Goal: Check status: Check status

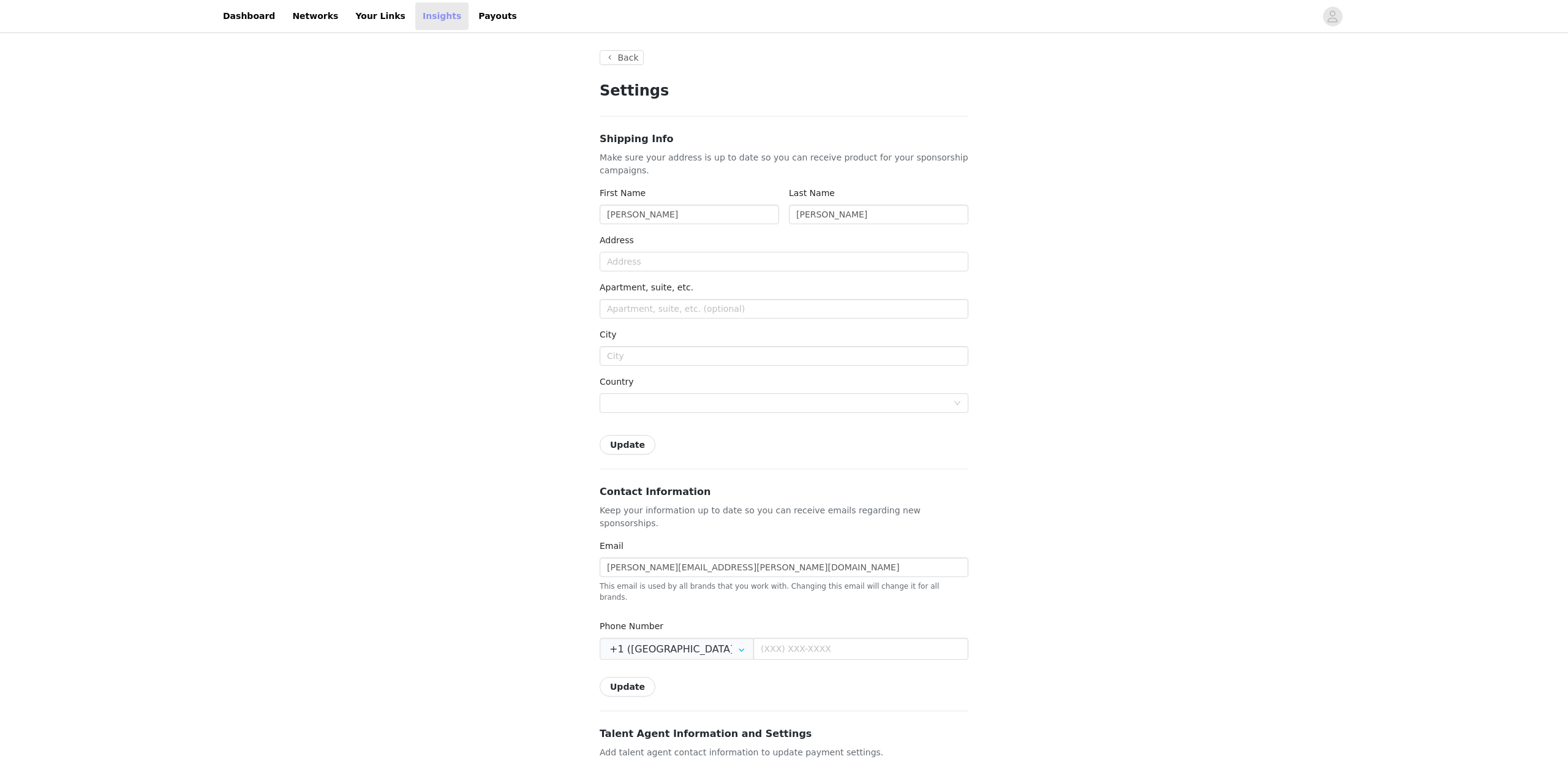
click at [438, 22] on link "Insights" at bounding box center [441, 17] width 53 height 27
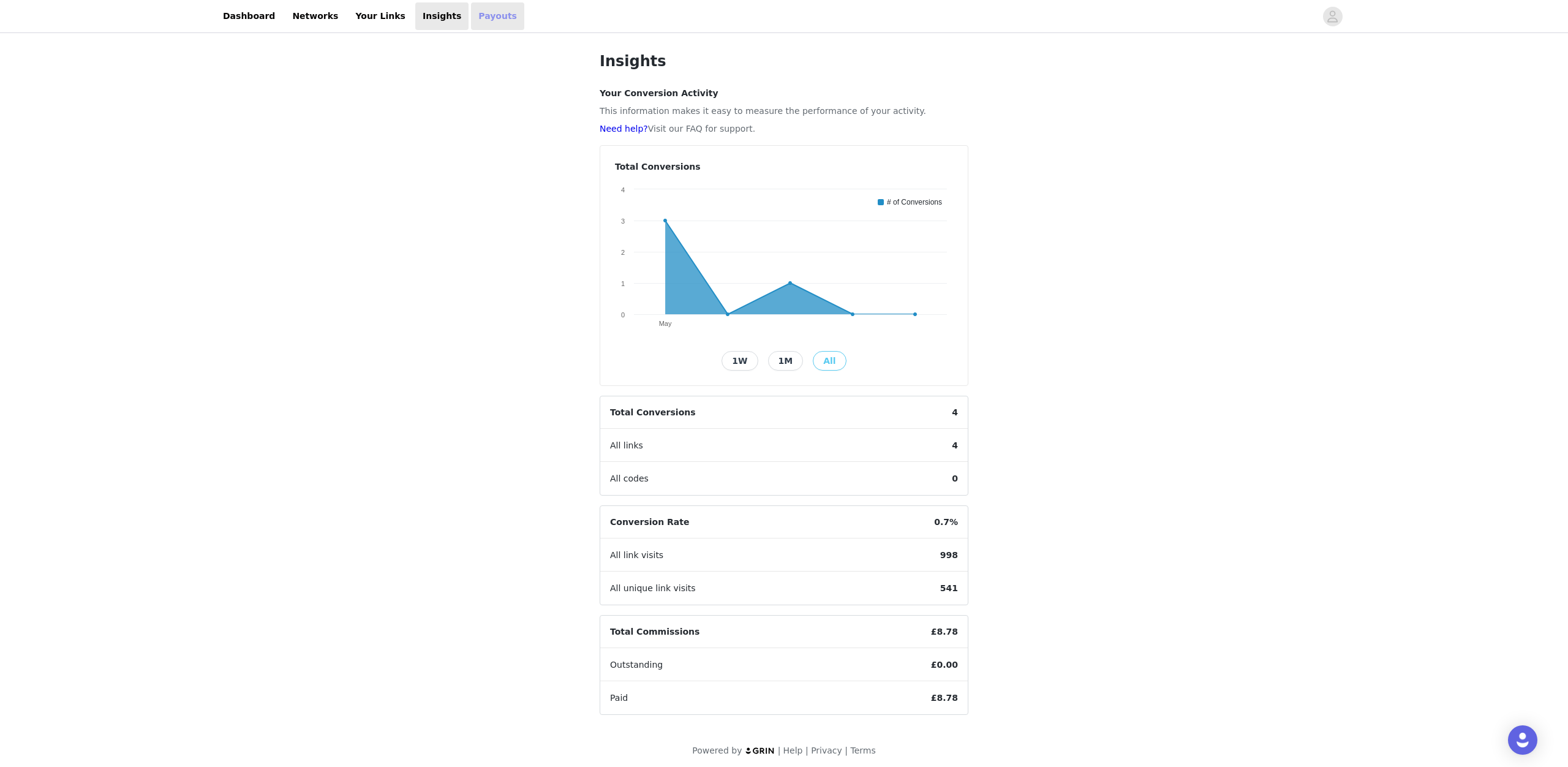
click at [484, 14] on link "Payouts" at bounding box center [497, 17] width 53 height 27
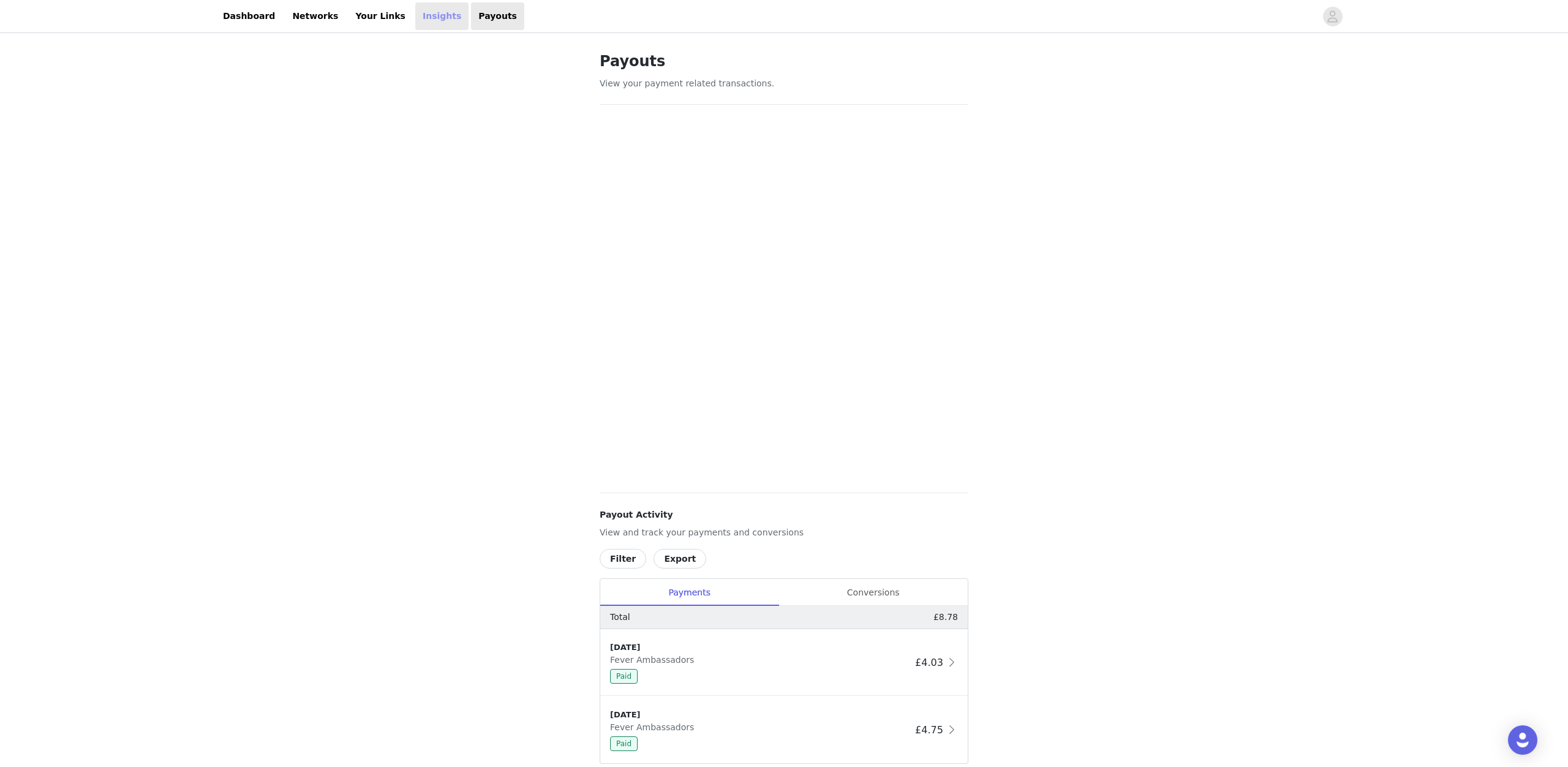
click at [415, 15] on link "Insights" at bounding box center [441, 17] width 53 height 27
